Goal: Entertainment & Leisure: Consume media (video, audio)

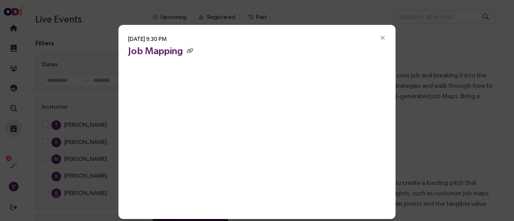
scroll to position [22, 0]
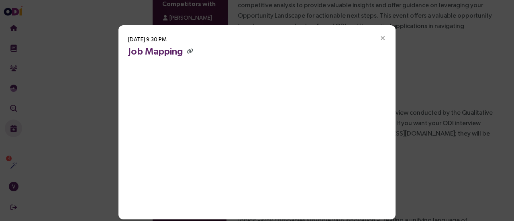
scroll to position [22, 0]
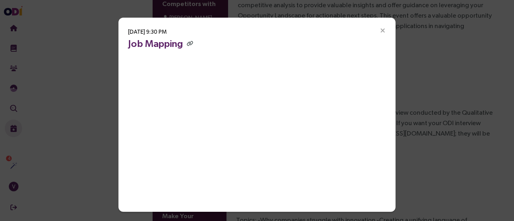
click at [381, 29] on icon "Close" at bounding box center [382, 30] width 7 height 7
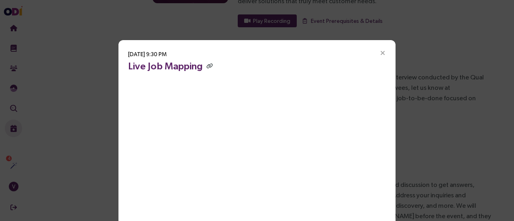
scroll to position [22, 0]
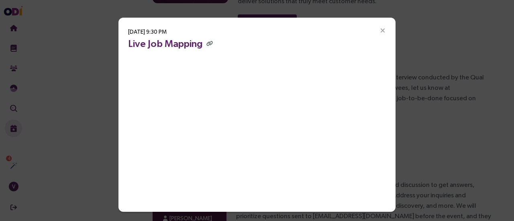
click at [276, 37] on h3 "Live Job Mapping" at bounding box center [257, 43] width 258 height 14
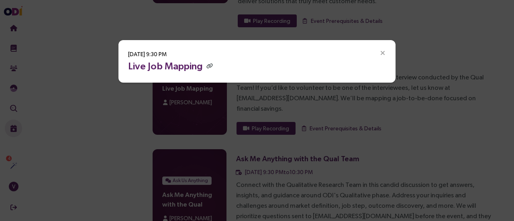
scroll to position [0, 0]
